Goal: Task Accomplishment & Management: Complete application form

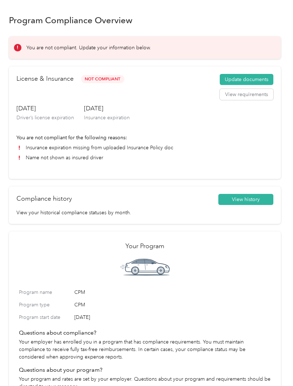
click at [259, 76] on button "Update documents" at bounding box center [247, 79] width 54 height 11
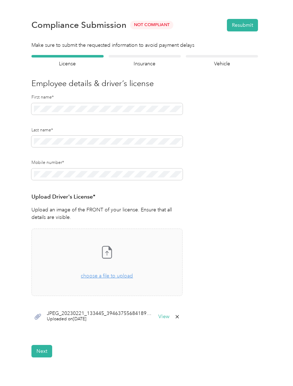
click at [249, 21] on button "Resubmit" at bounding box center [242, 25] width 31 height 12
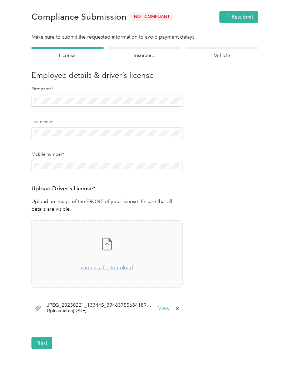
scroll to position [9, 0]
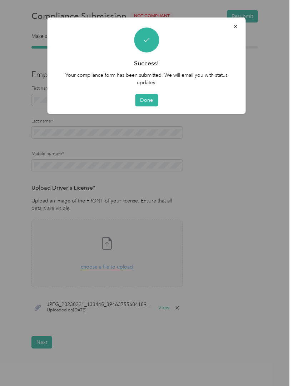
click at [145, 94] on button "Done" at bounding box center [146, 100] width 23 height 12
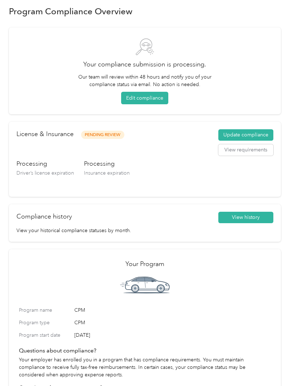
click at [260, 135] on button "Update compliance" at bounding box center [245, 134] width 55 height 11
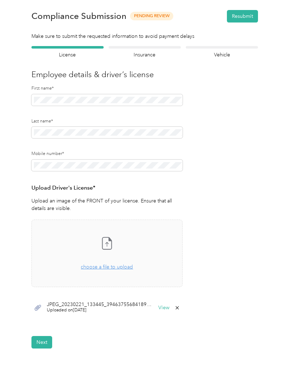
click at [48, 341] on button "Next" at bounding box center [41, 342] width 21 height 12
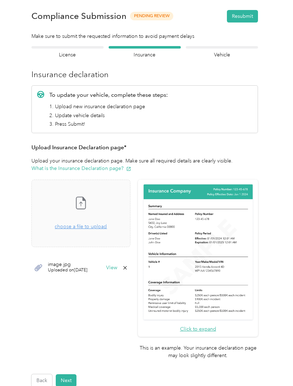
click at [124, 221] on div "Take a photo or choose a photo from your library Drag and drop your file here, …" at bounding box center [80, 213] width 87 height 55
click at [80, 229] on span "choose a file to upload" at bounding box center [81, 227] width 52 height 6
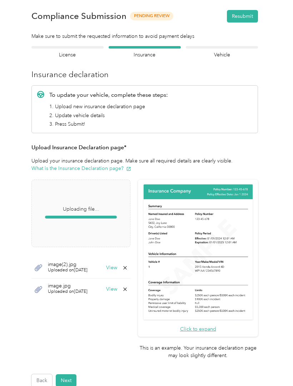
click at [250, 13] on button "Resubmit" at bounding box center [242, 16] width 31 height 12
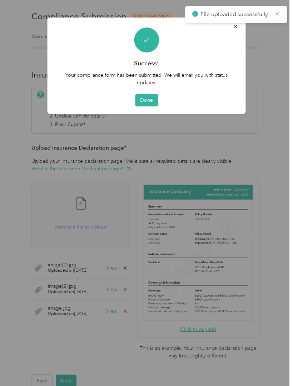
click at [156, 94] on button "Done" at bounding box center [146, 100] width 23 height 12
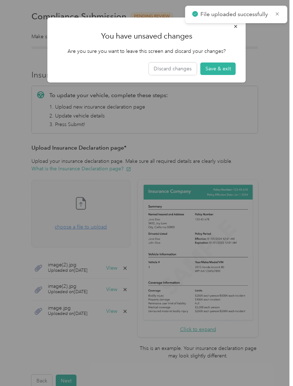
click at [221, 68] on button "Save & exit" at bounding box center [217, 68] width 35 height 12
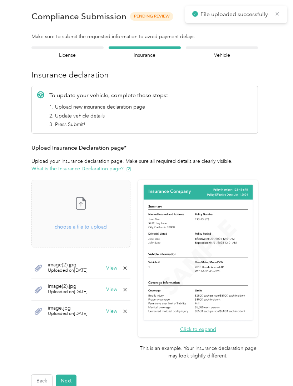
scroll to position [9, 0]
